Goal: Task Accomplishment & Management: Use online tool/utility

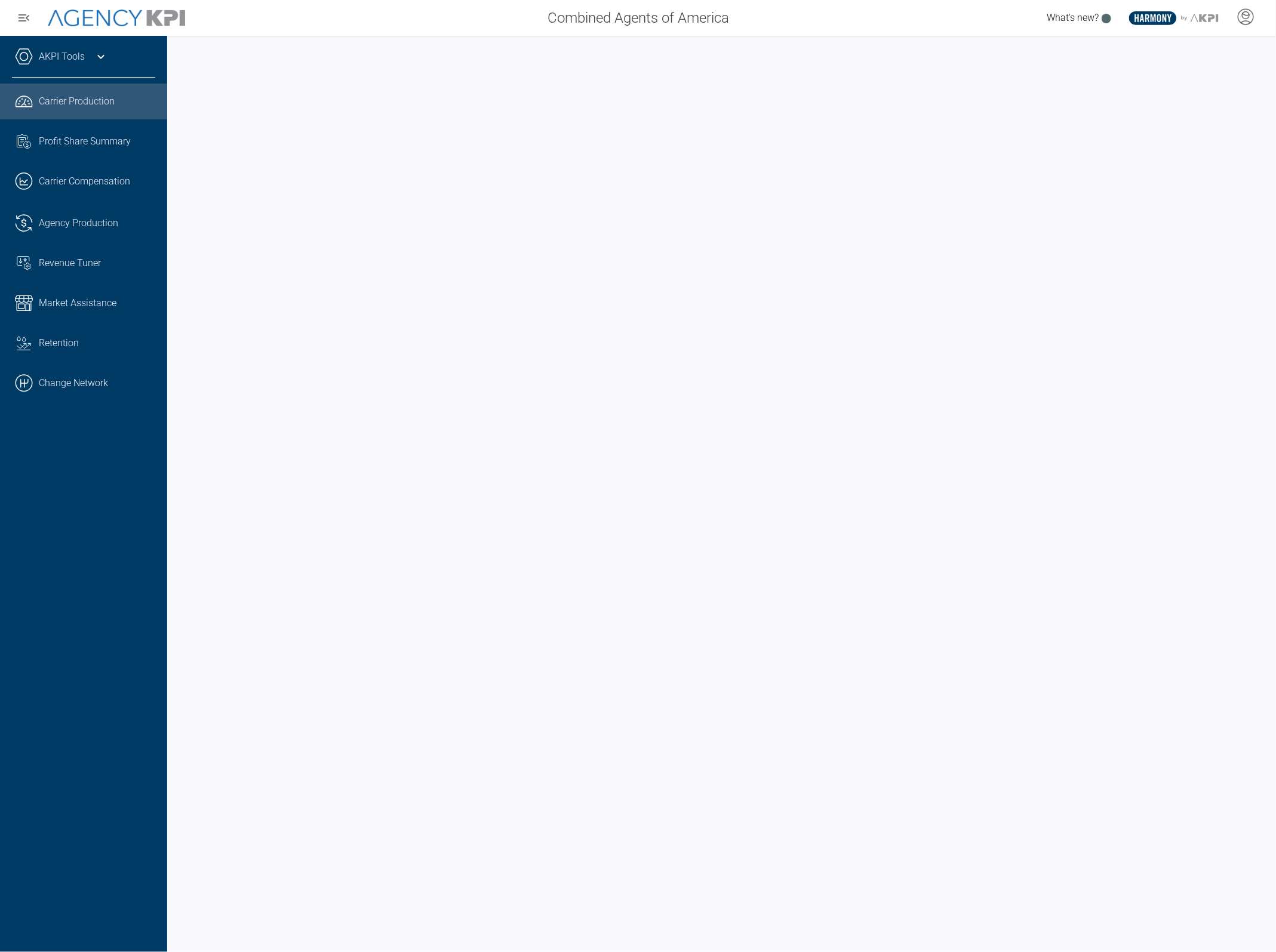
click at [39, 54] on link "AKPI Tools" at bounding box center [61, 57] width 46 height 14
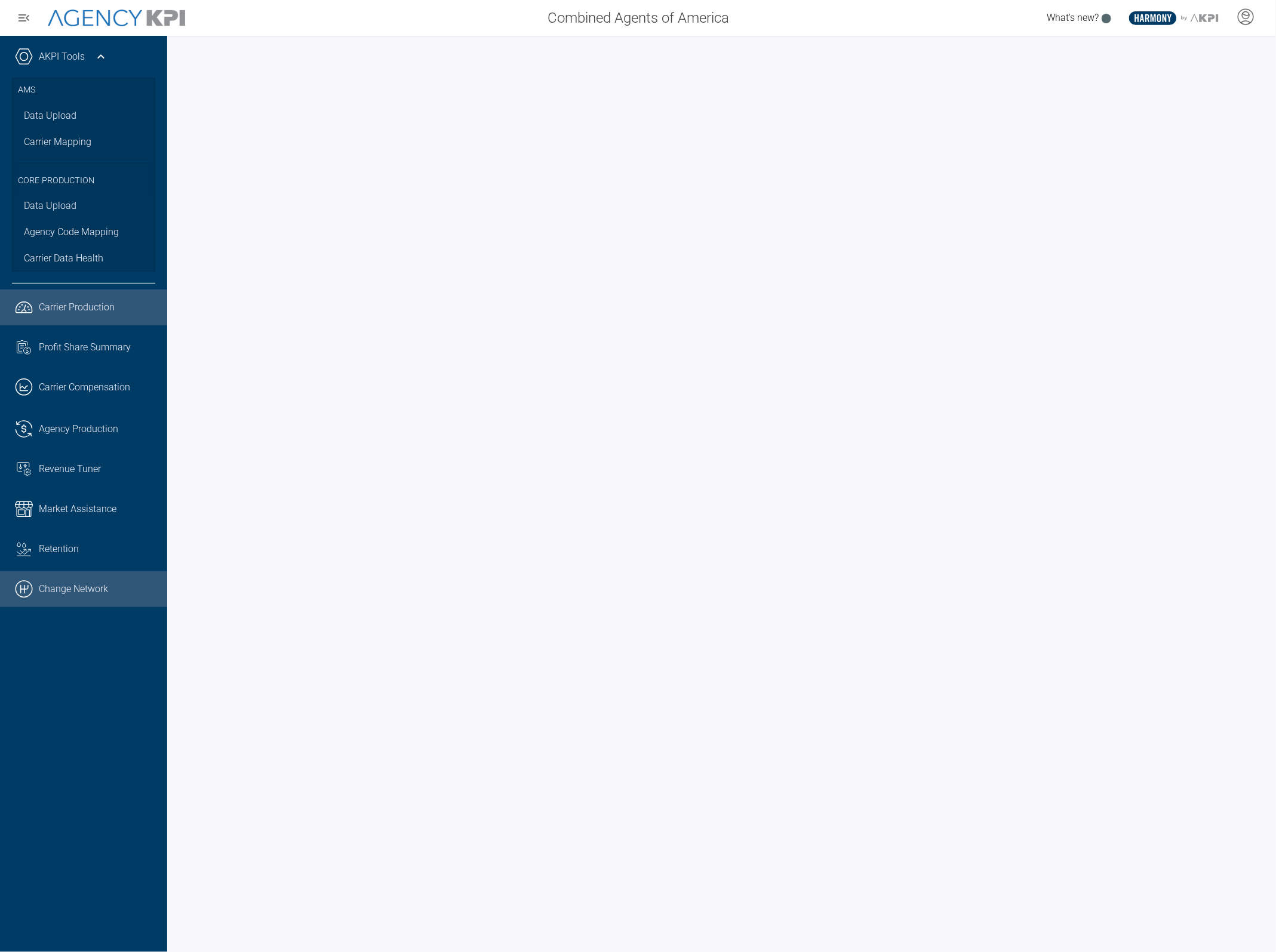
click at [64, 578] on link ".cls-1{fill:none;stroke:#000;stroke-linecap:round;stroke-linejoin:round;stroke-…" at bounding box center [84, 589] width 167 height 36
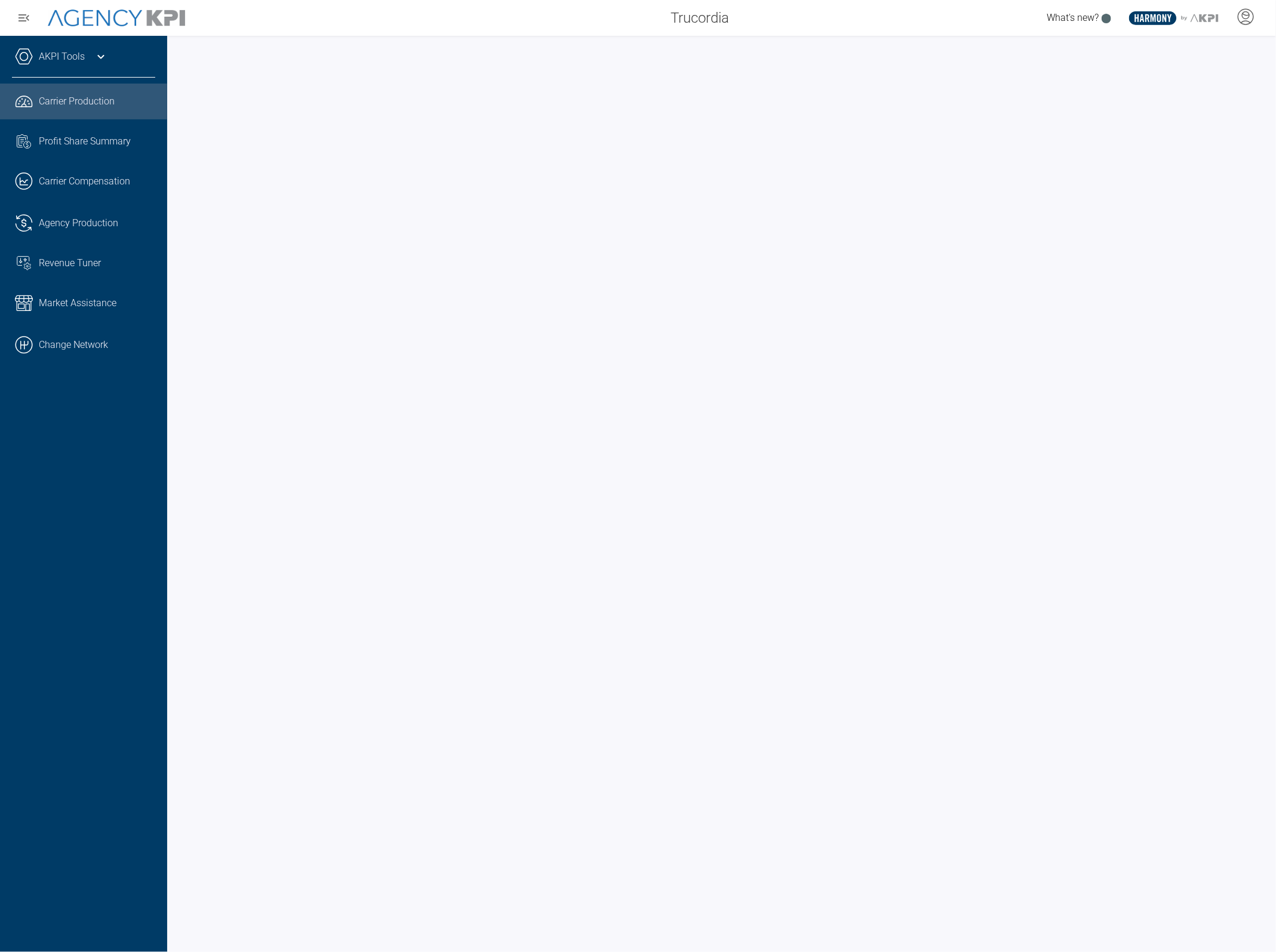
click at [61, 61] on link "AKPI Tools" at bounding box center [61, 57] width 46 height 14
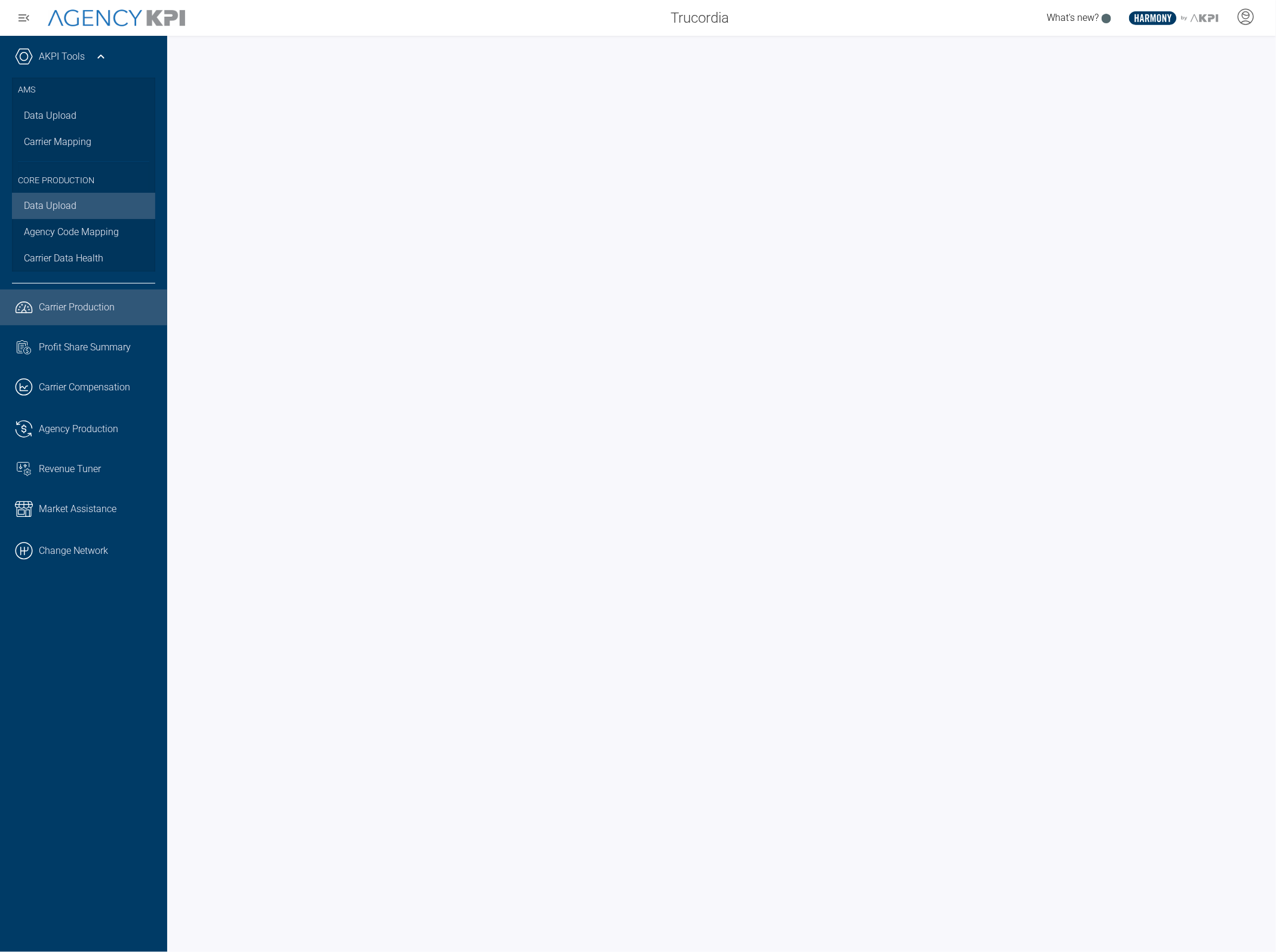
click at [60, 213] on link "Data Upload" at bounding box center [84, 206] width 143 height 27
